Goal: Information Seeking & Learning: Learn about a topic

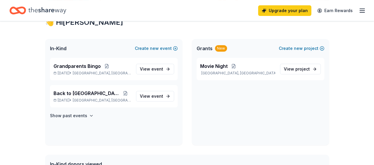
scroll to position [118, 0]
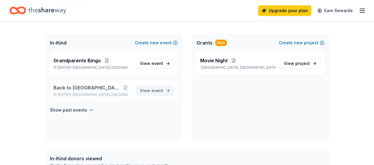
click at [154, 90] on span "event" at bounding box center [157, 90] width 12 height 5
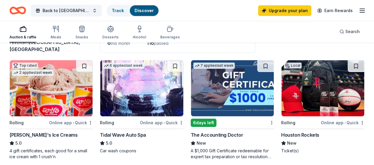
scroll to position [59, 0]
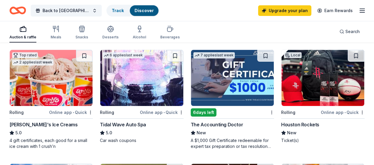
click at [100, 124] on div "Tidal Wave Auto Spa" at bounding box center [123, 124] width 46 height 7
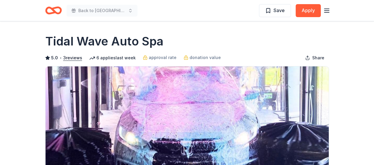
drag, startPoint x: 49, startPoint y: 41, endPoint x: 50, endPoint y: 46, distance: 4.8
click at [89, 48] on h1 "Tidal Wave Auto Spa" at bounding box center [104, 41] width 118 height 17
drag, startPoint x: 40, startPoint y: 41, endPoint x: 178, endPoint y: 40, distance: 138.3
